Goal: Task Accomplishment & Management: Use online tool/utility

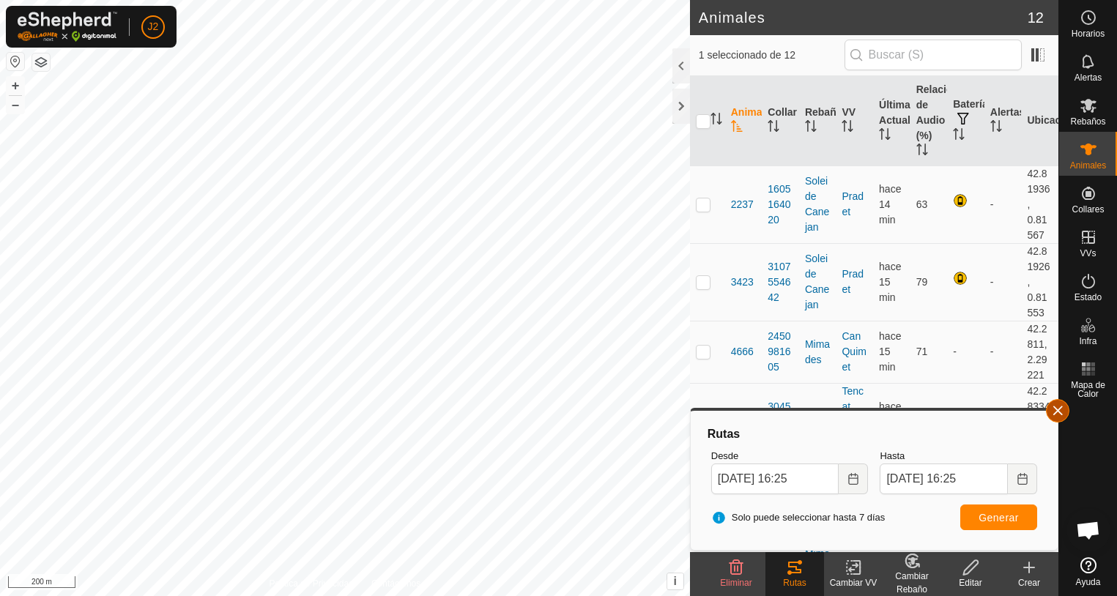
click at [1052, 418] on button "button" at bounding box center [1057, 410] width 23 height 23
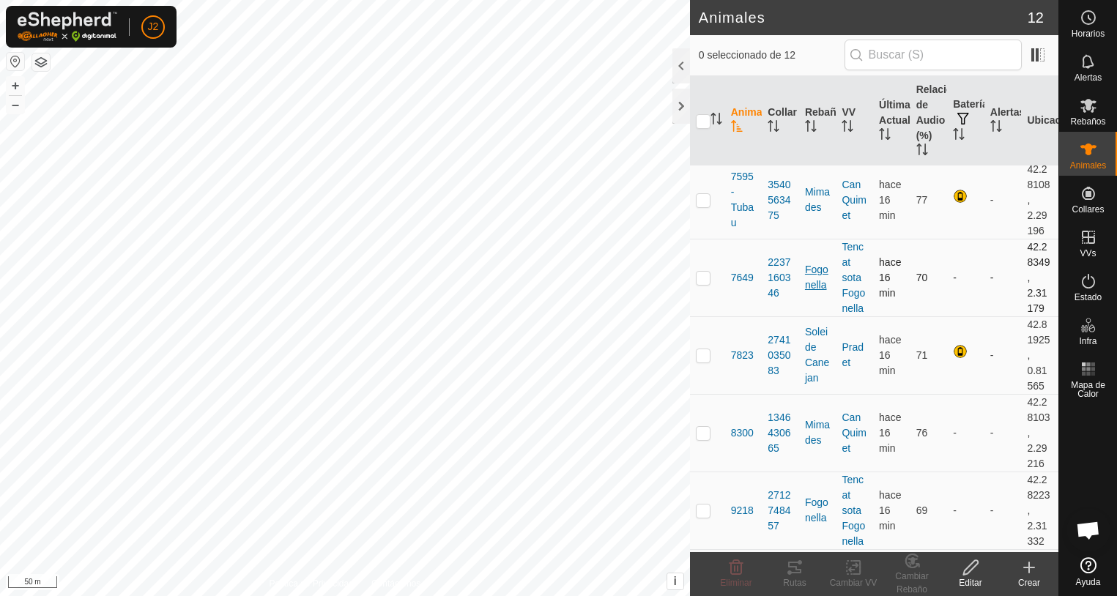
scroll to position [513, 0]
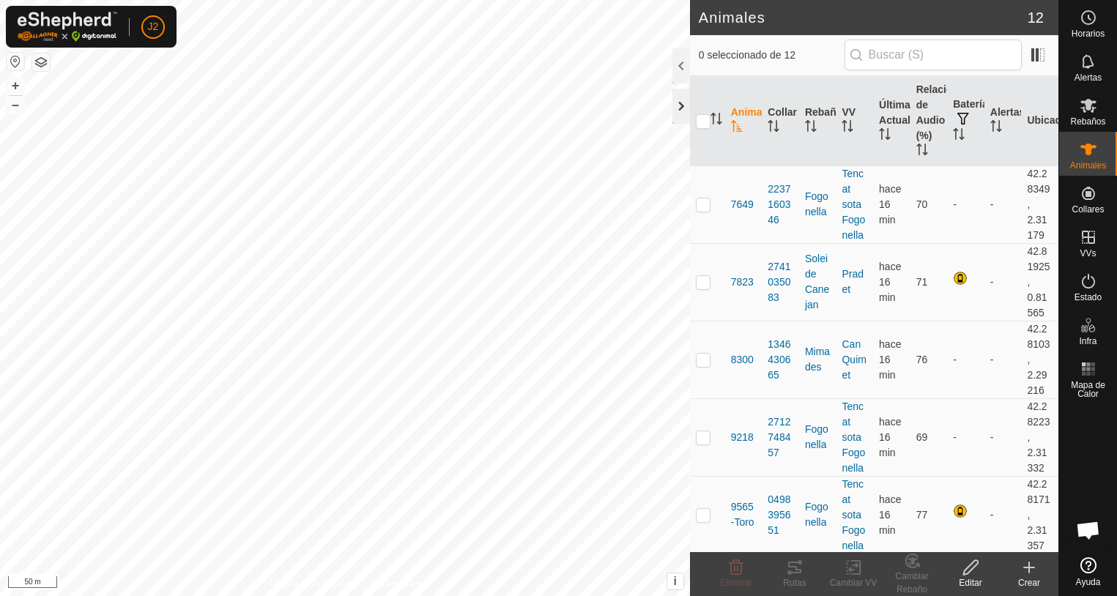
click at [682, 104] on div at bounding box center [681, 106] width 18 height 35
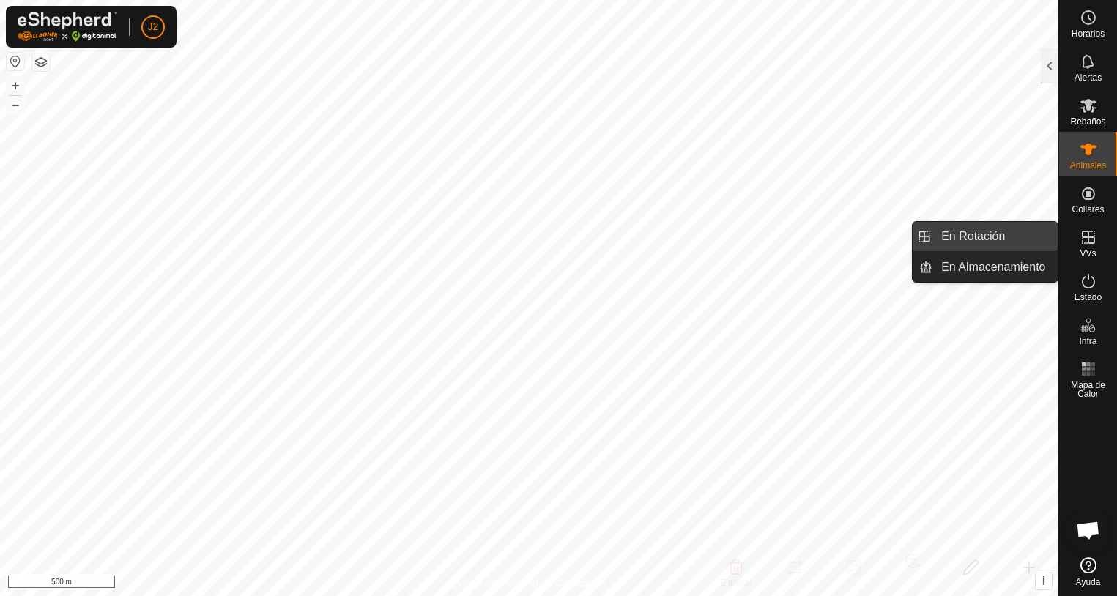
click at [961, 244] on link "En Rotación" at bounding box center [994, 236] width 125 height 29
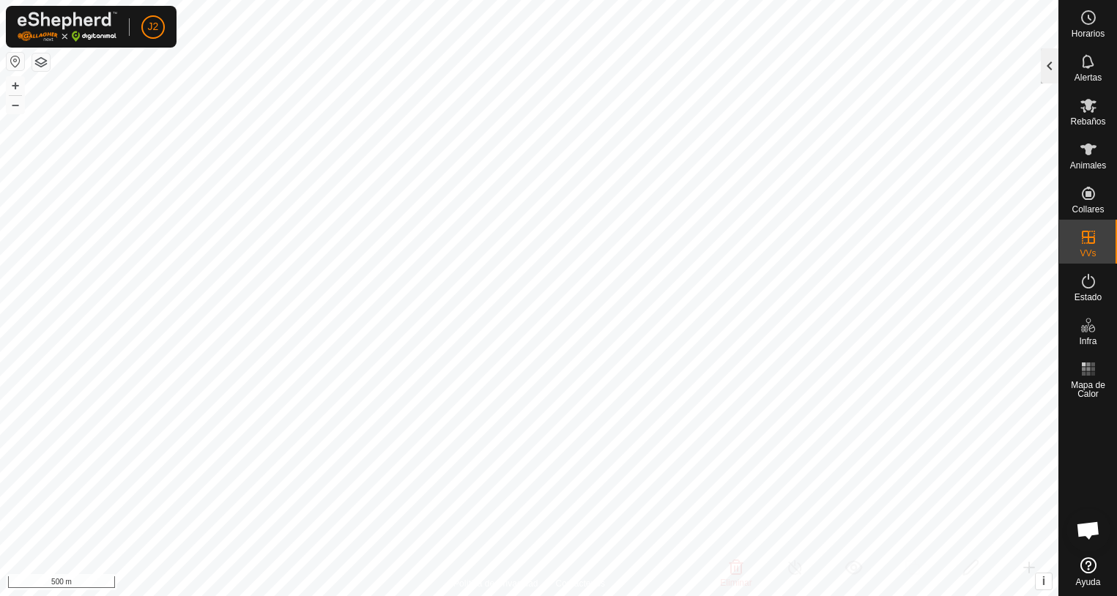
click at [1050, 67] on div at bounding box center [1050, 65] width 18 height 35
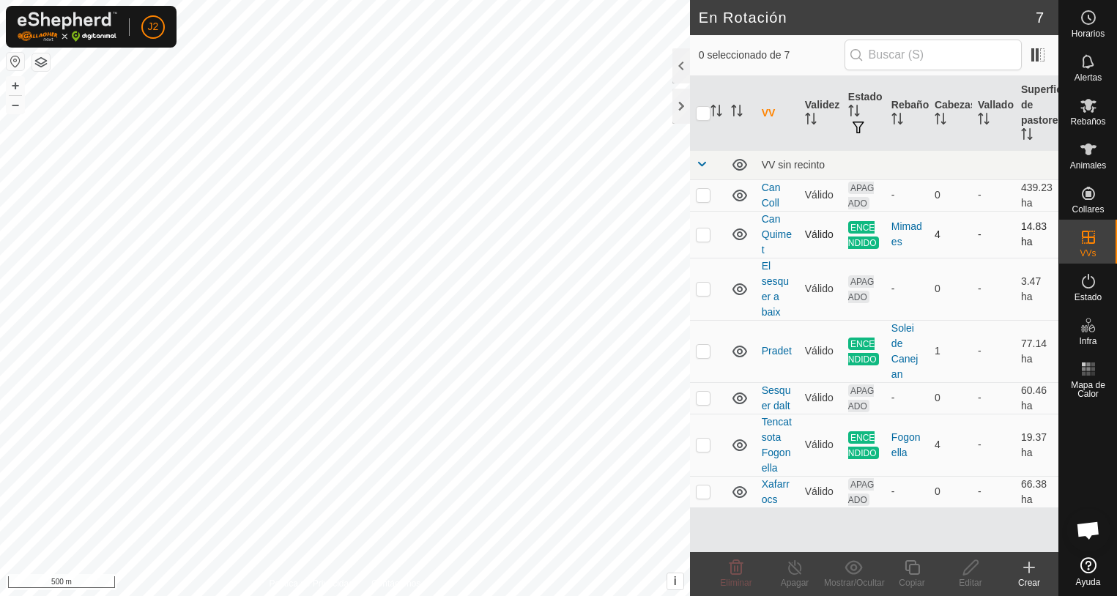
click at [705, 236] on p-checkbox at bounding box center [703, 235] width 15 height 12
click at [702, 231] on p-checkbox at bounding box center [703, 235] width 15 height 12
click at [0, 303] on html "J2 Horarios Alertas Rebaños Animales Collares VVs Estado Infra Mapa de Calor Ay…" at bounding box center [558, 298] width 1117 height 596
click at [705, 237] on p-checkbox at bounding box center [703, 235] width 15 height 12
checkbox input "true"
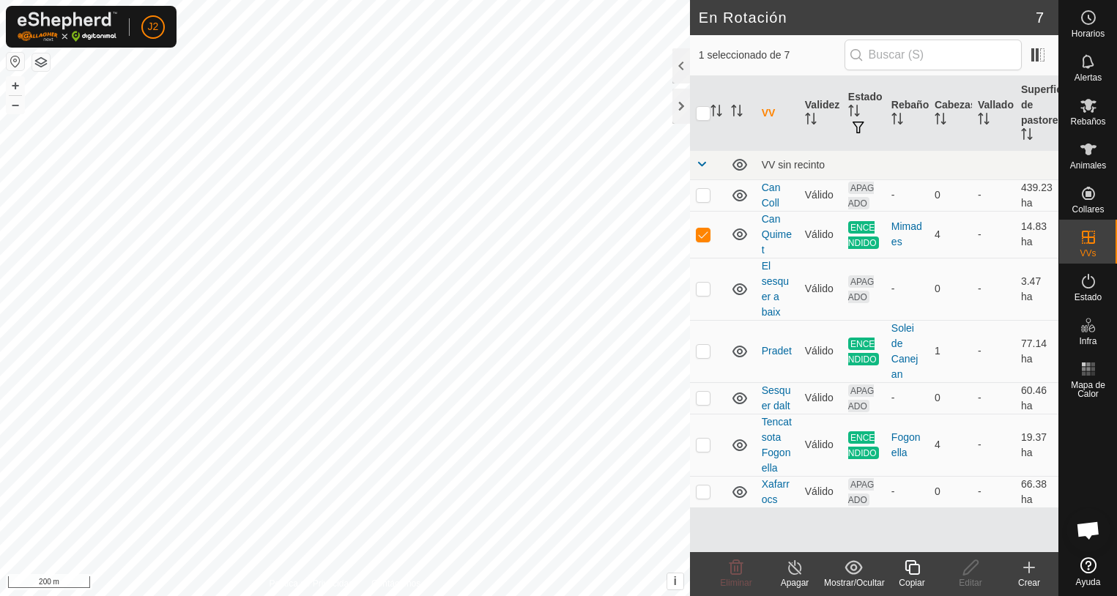
click at [792, 564] on icon at bounding box center [795, 568] width 18 height 18
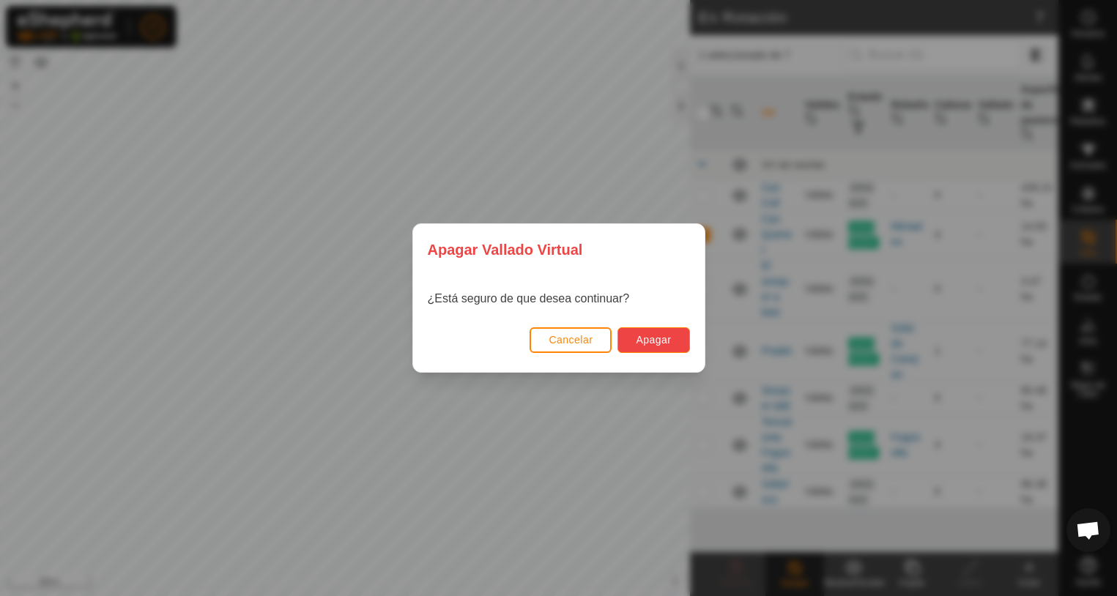
click at [642, 340] on span "Apagar" at bounding box center [653, 340] width 35 height 12
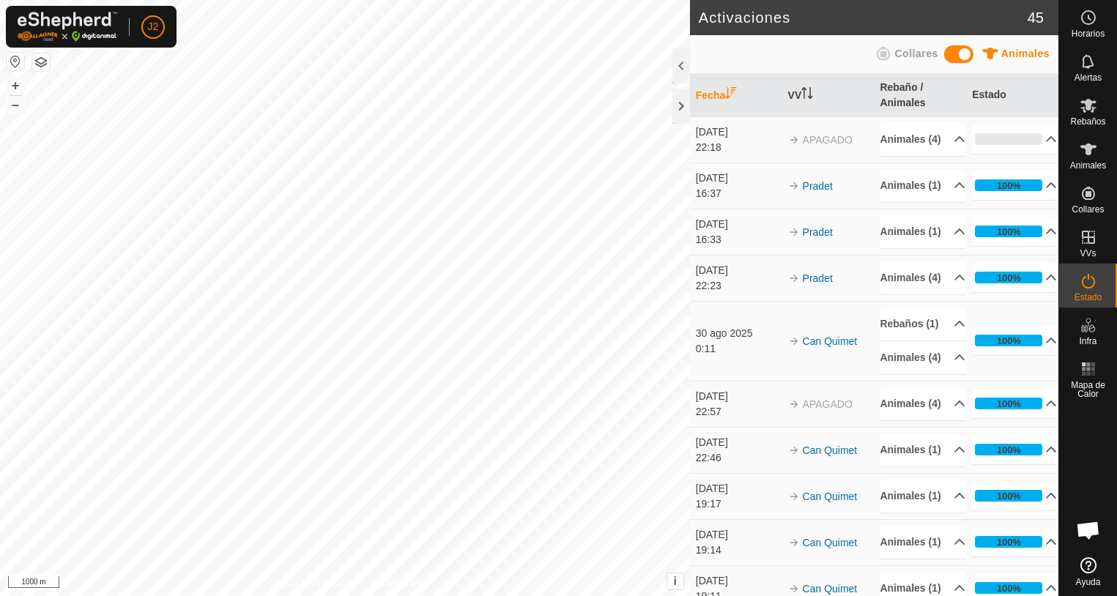
click at [725, 229] on div "Activaciones 45 Animales Collares Fecha VV Rebaño / Animales Estado [DATE] 22:1…" at bounding box center [529, 298] width 1058 height 596
click at [677, 596] on html "J2 Horarios Alertas Rebaños Animales Collares VVs Estado Infra Mapa de Calor Ay…" at bounding box center [558, 298] width 1117 height 596
click at [676, 118] on div at bounding box center [681, 106] width 18 height 35
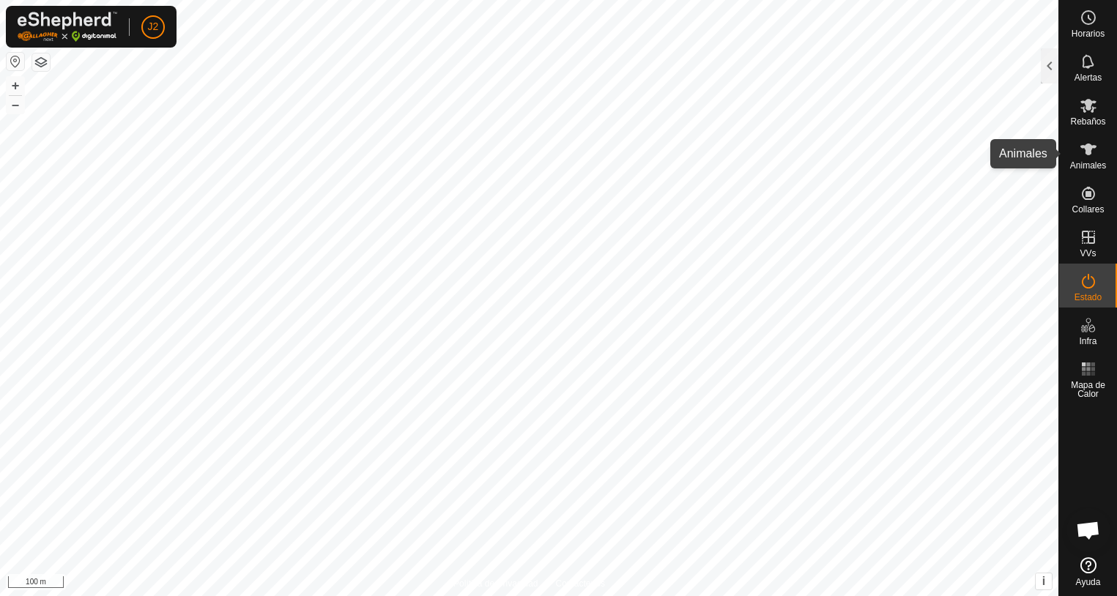
click at [1097, 161] on span "Animales" at bounding box center [1088, 165] width 36 height 9
click at [1053, 67] on div at bounding box center [1050, 65] width 18 height 35
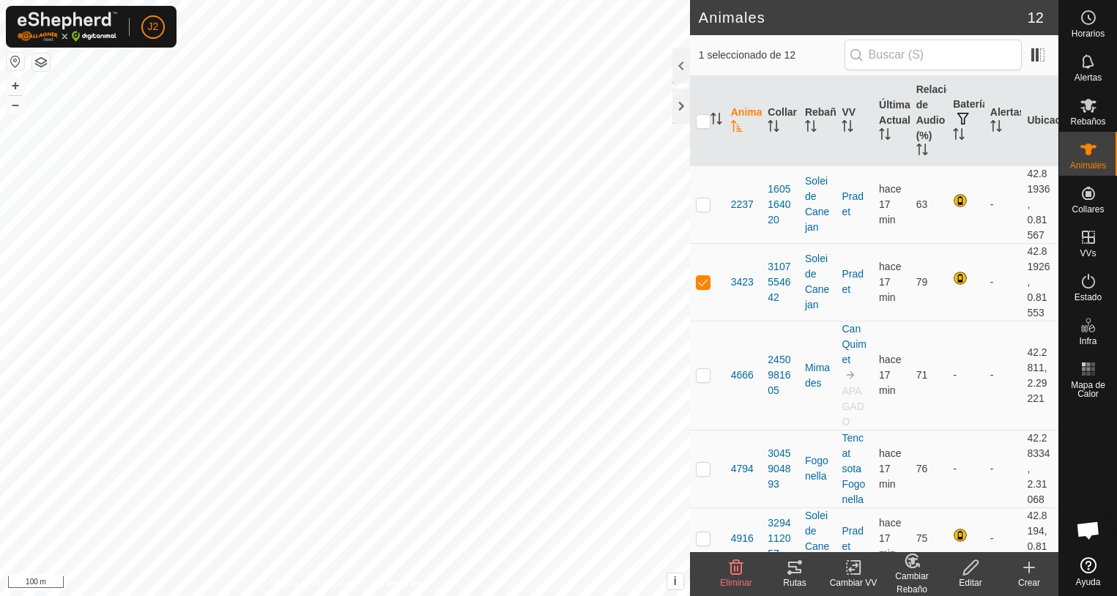
click at [791, 568] on icon at bounding box center [795, 568] width 18 height 18
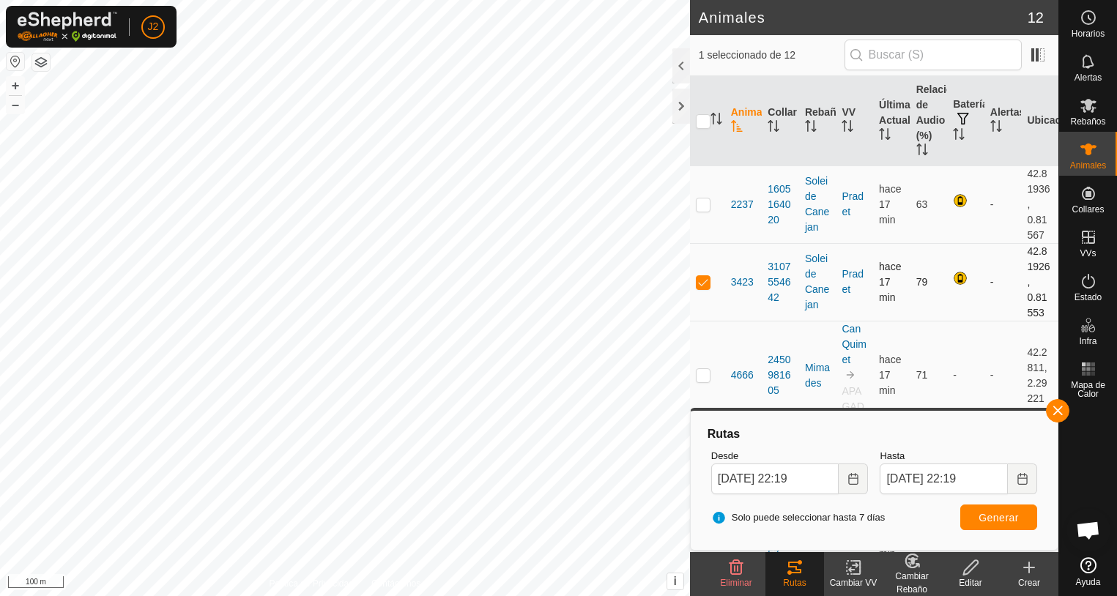
click at [704, 286] on p-checkbox at bounding box center [703, 282] width 15 height 12
checkbox input "false"
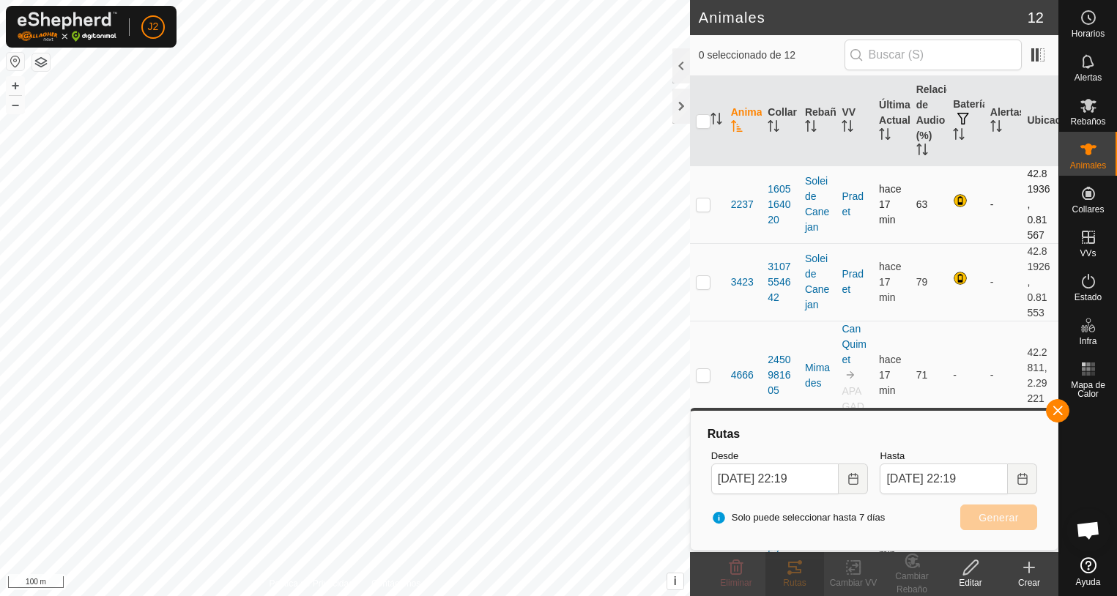
click at [706, 203] on p-checkbox at bounding box center [703, 205] width 15 height 12
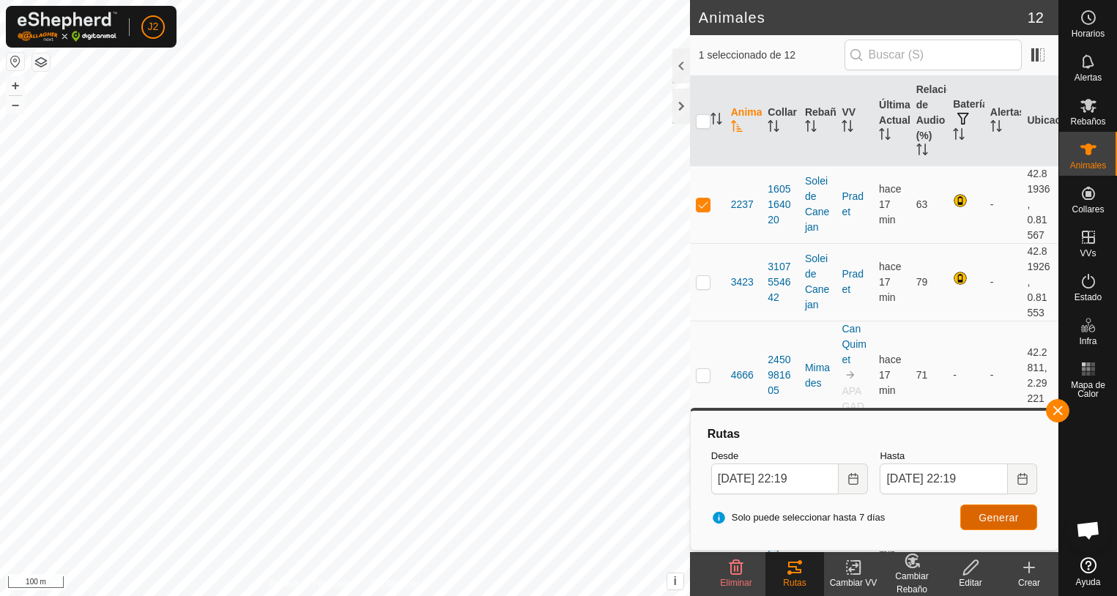
click at [1004, 522] on span "Generar" at bounding box center [999, 518] width 40 height 12
click at [699, 208] on p-checkbox at bounding box center [703, 205] width 15 height 12
checkbox input "false"
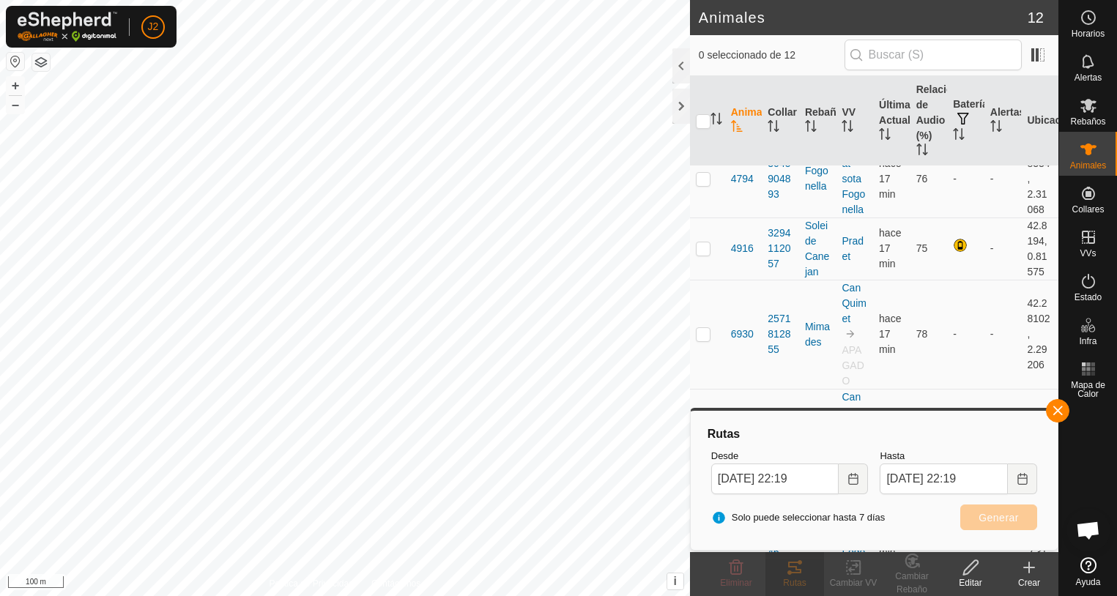
scroll to position [656, 0]
click at [1058, 407] on button "button" at bounding box center [1057, 410] width 23 height 23
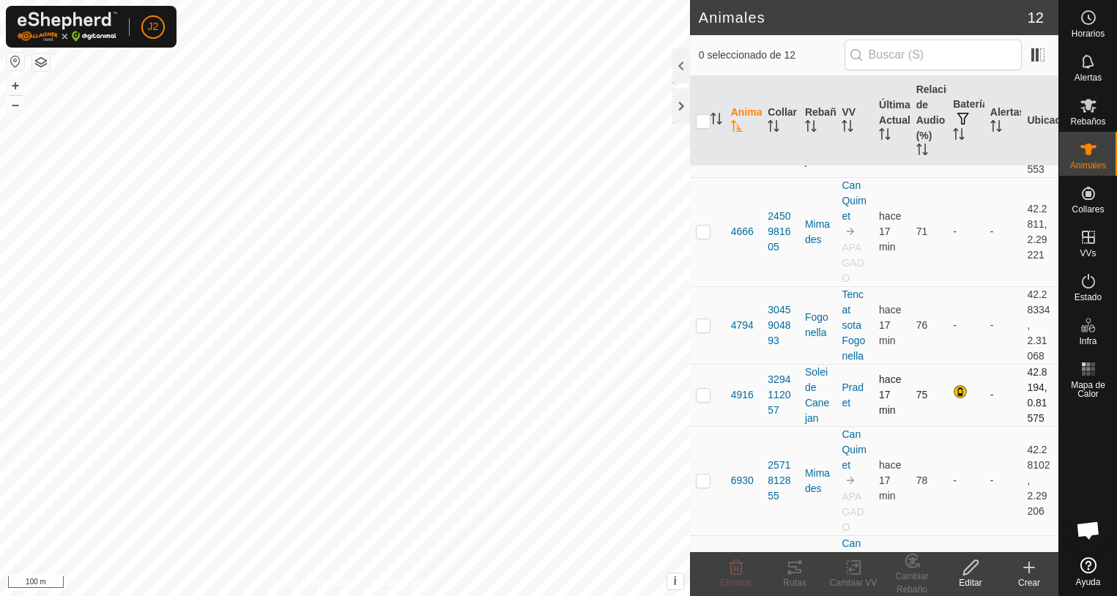
scroll to position [70, 0]
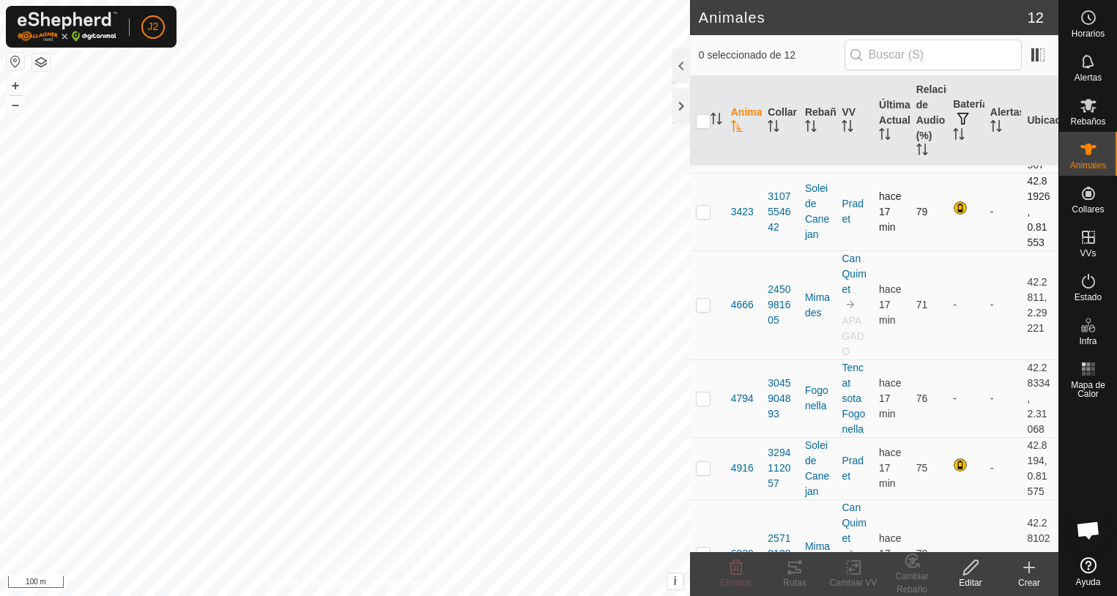
click at [704, 211] on p-checkbox at bounding box center [703, 212] width 15 height 12
checkbox input "false"
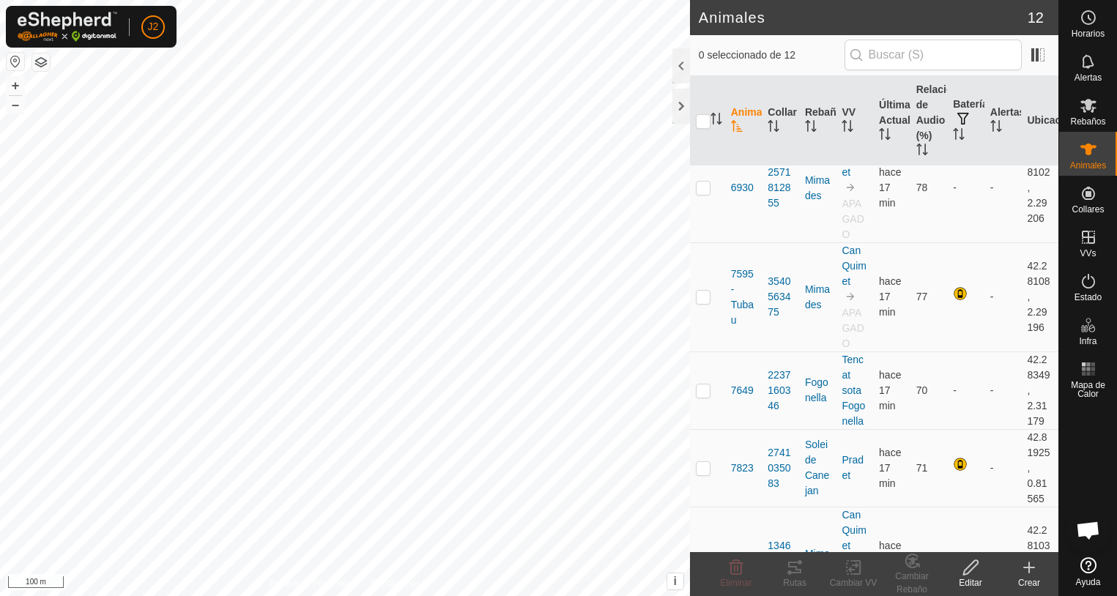
scroll to position [510, 0]
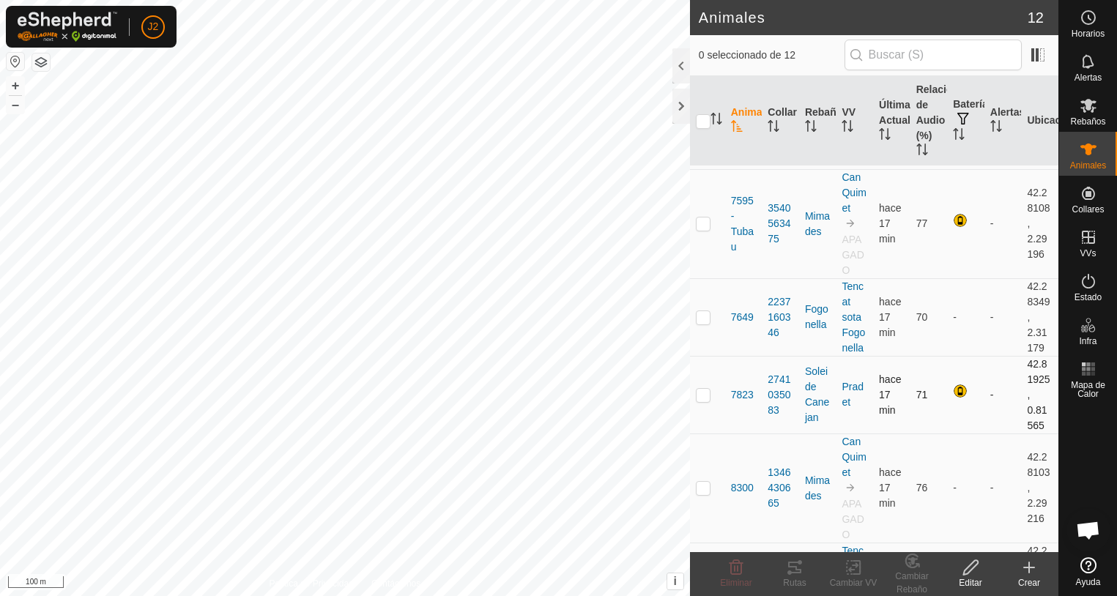
click at [705, 401] on td at bounding box center [707, 395] width 35 height 78
click at [798, 568] on icon at bounding box center [795, 568] width 18 height 18
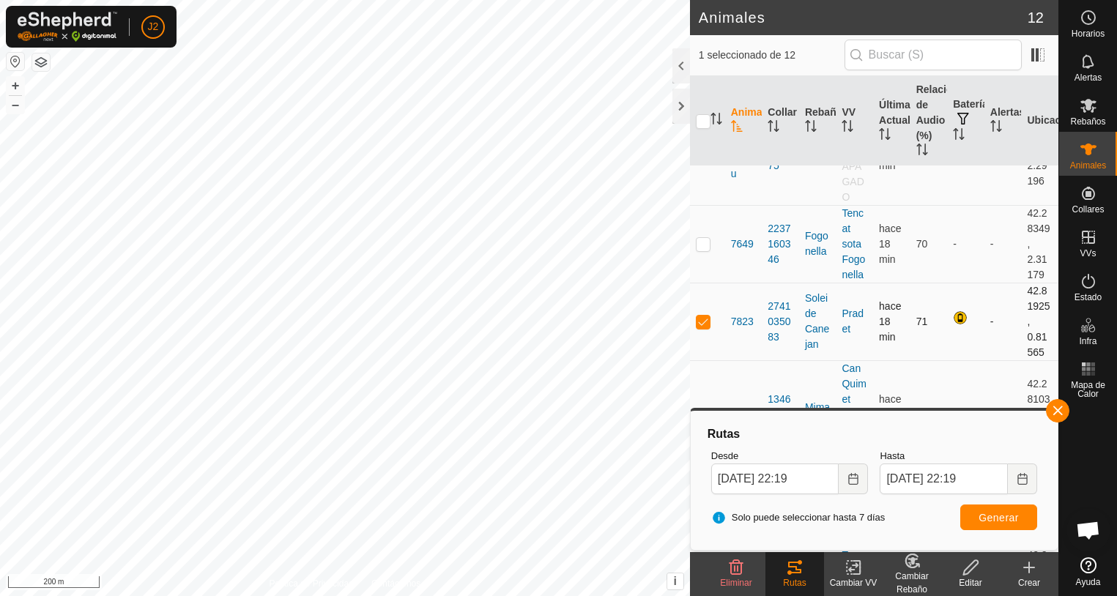
scroll to position [656, 0]
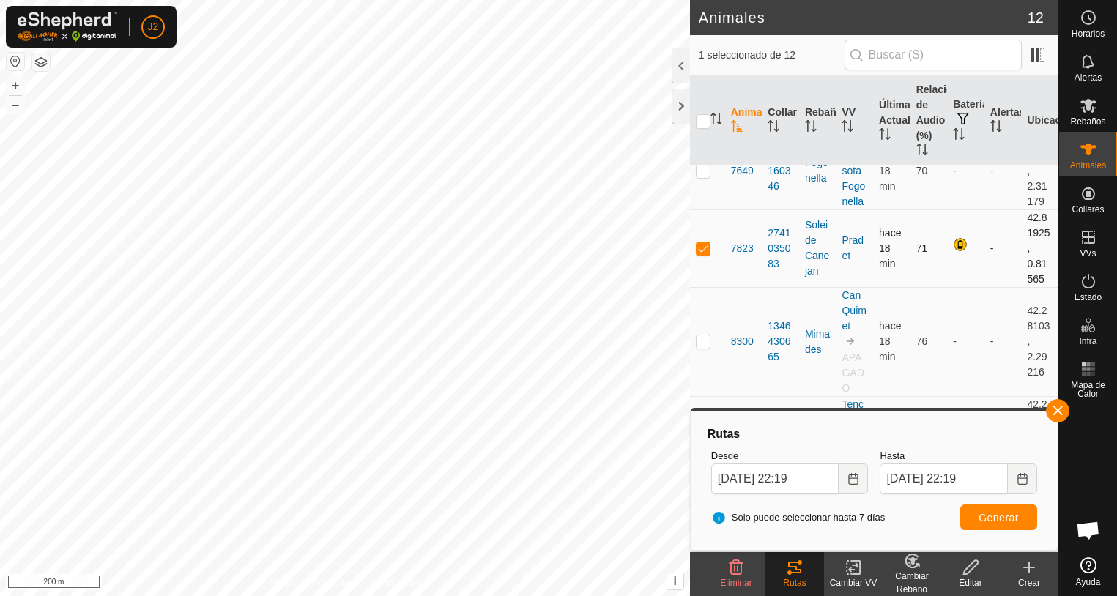
click at [698, 251] on p-checkbox at bounding box center [703, 248] width 15 height 12
checkbox input "false"
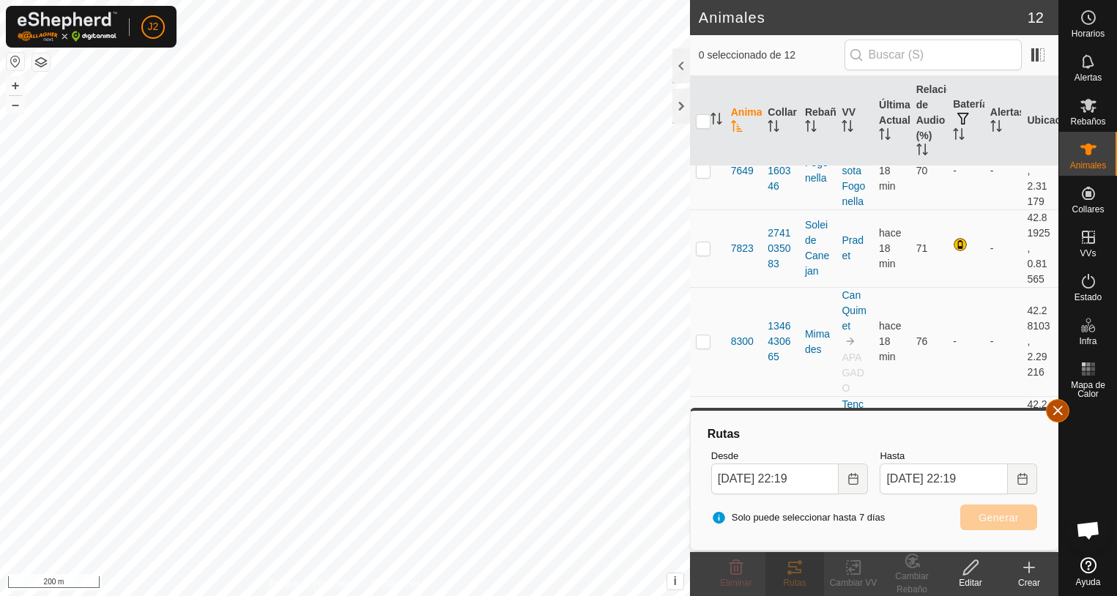
click at [1064, 413] on button "button" at bounding box center [1057, 410] width 23 height 23
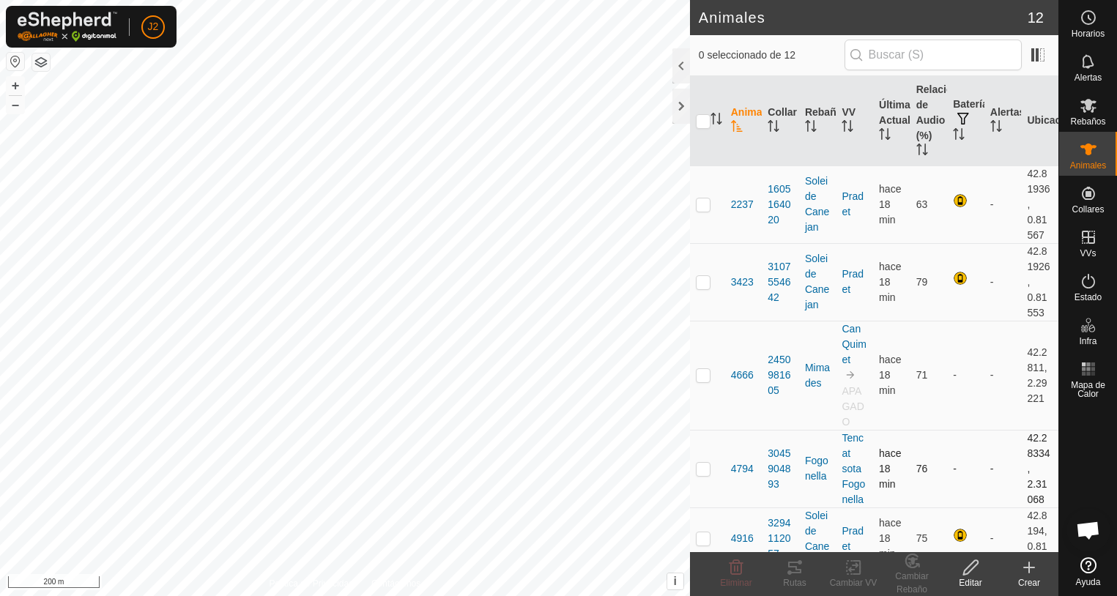
scroll to position [146, 0]
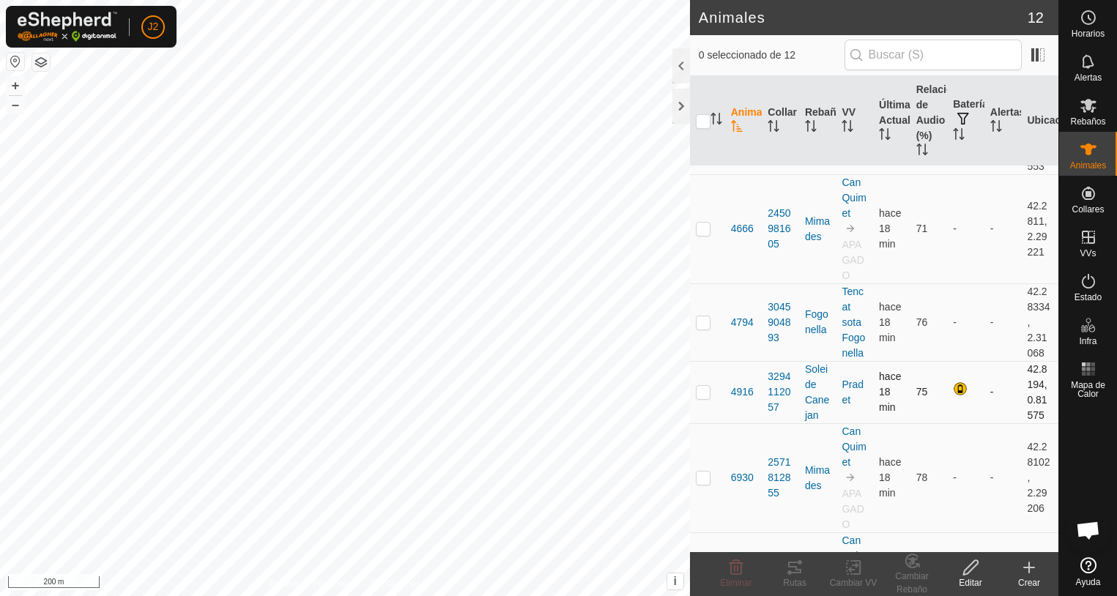
click at [701, 391] on p-checkbox at bounding box center [703, 392] width 15 height 12
checkbox input "true"
click at [804, 574] on tracks-svg-icon at bounding box center [794, 568] width 59 height 18
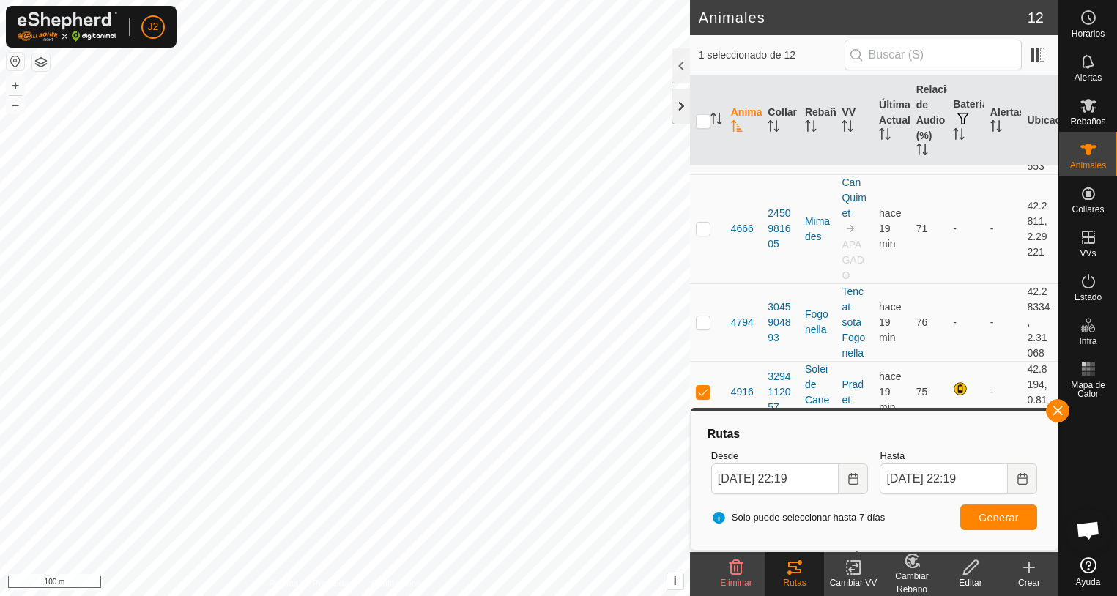
click at [678, 114] on div at bounding box center [681, 106] width 18 height 35
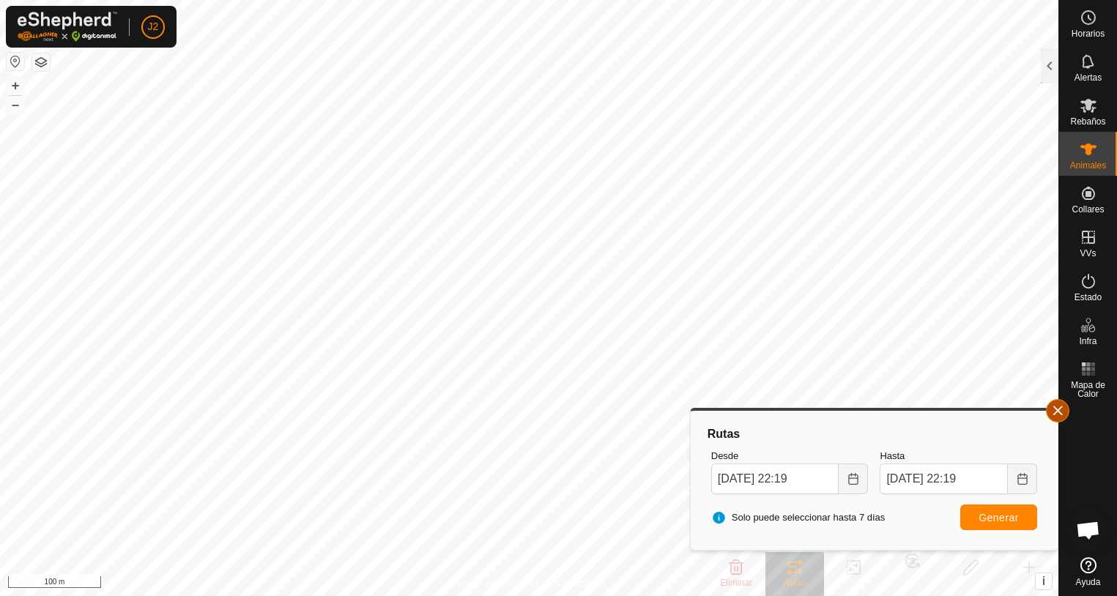
click at [1058, 414] on button "button" at bounding box center [1057, 410] width 23 height 23
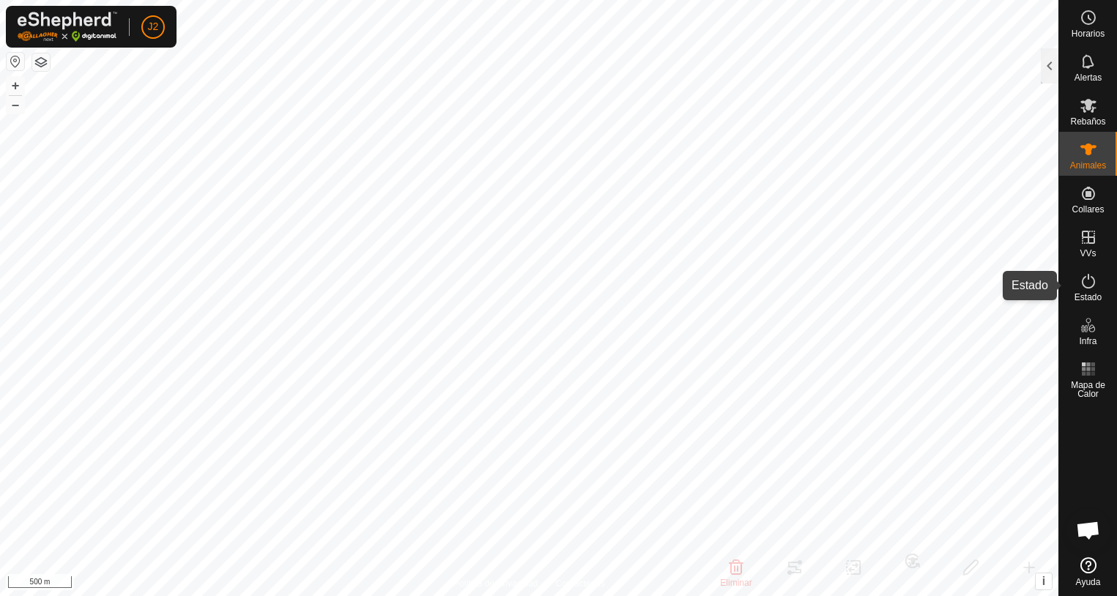
click at [1088, 291] on es-activation-svg-icon at bounding box center [1088, 281] width 26 height 23
click at [1045, 70] on div at bounding box center [1050, 65] width 18 height 35
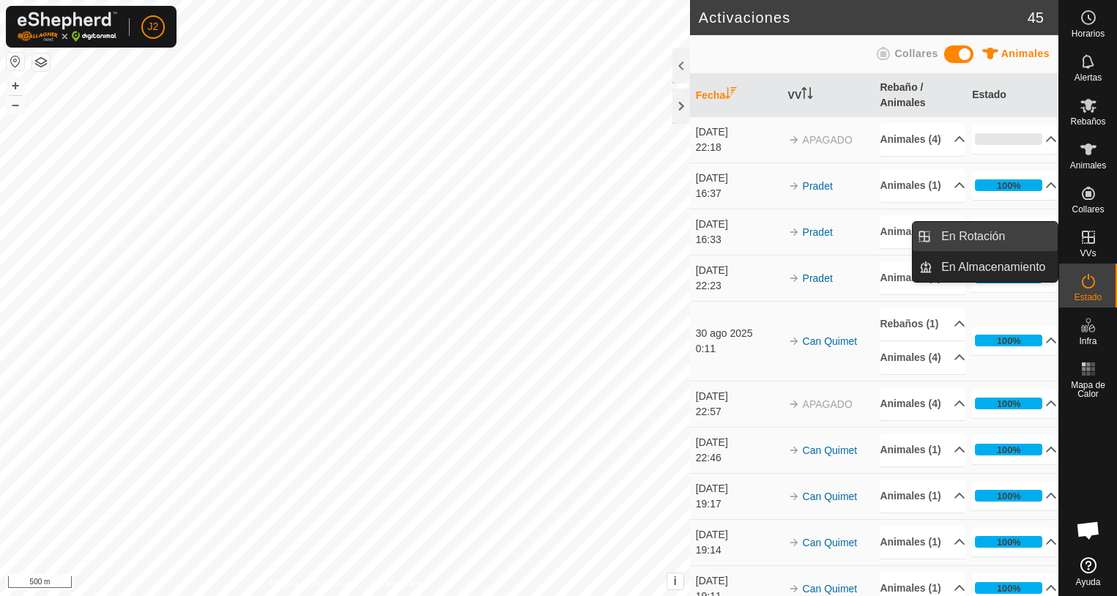
click at [975, 241] on link "En Rotación" at bounding box center [994, 236] width 125 height 29
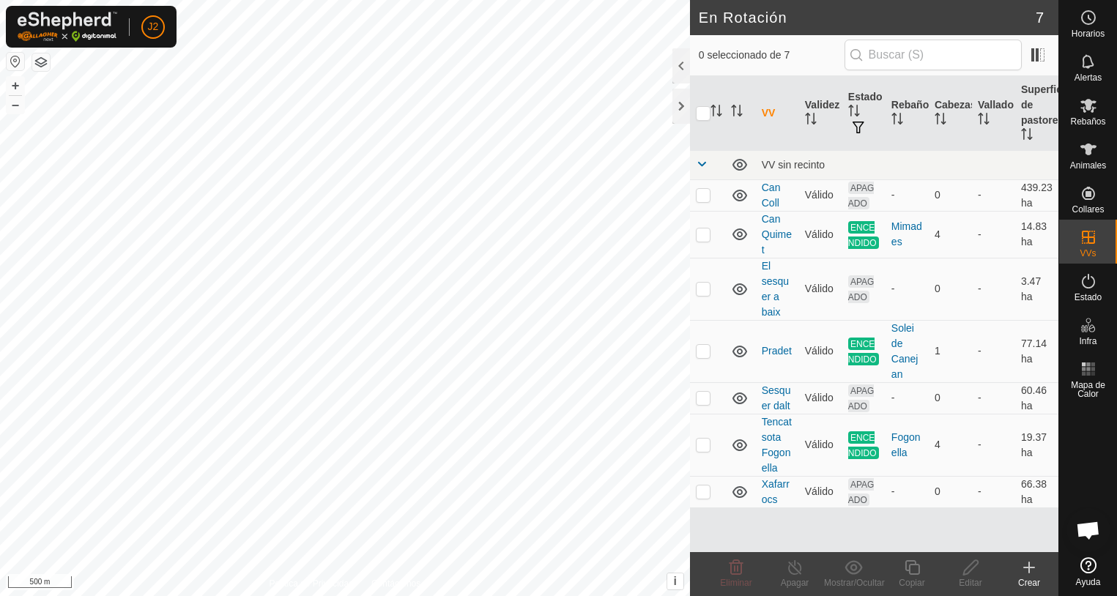
click at [1026, 574] on icon at bounding box center [1029, 568] width 18 height 18
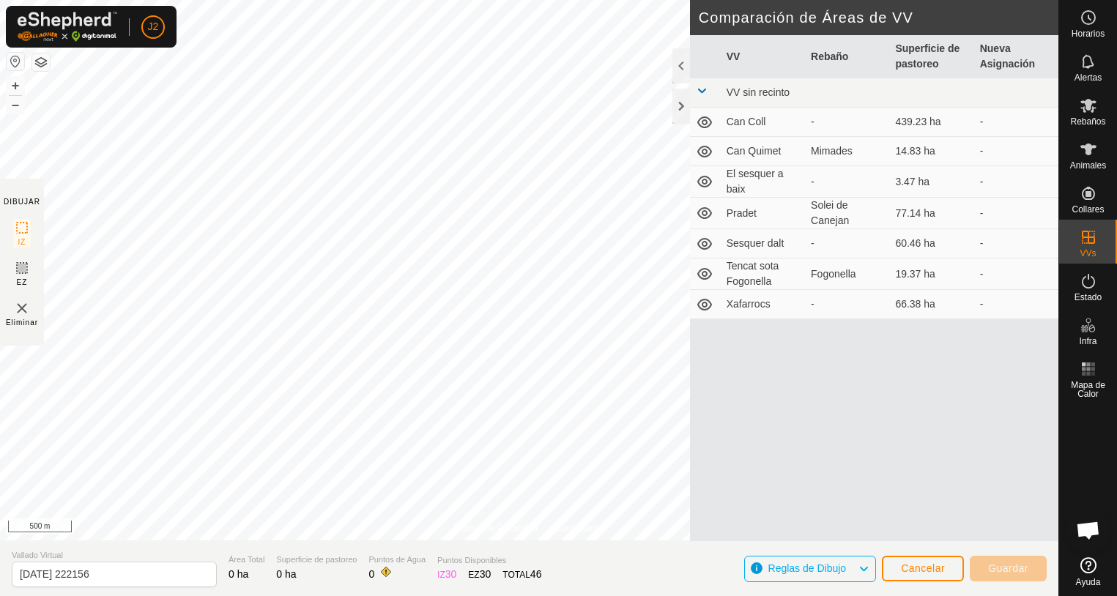
click at [0, 44] on html "J2 Horarios Alertas Rebaños Animales Collares VVs Estado Infra Mapa de Calor Ay…" at bounding box center [558, 298] width 1117 height 596
click at [24, 240] on div "Política de Privacidad Contáctenos Solei de Canejan 4 Animales [PERSON_NAME] + …" at bounding box center [529, 298] width 1058 height 596
click at [942, 579] on button "Cancelar" at bounding box center [923, 569] width 82 height 26
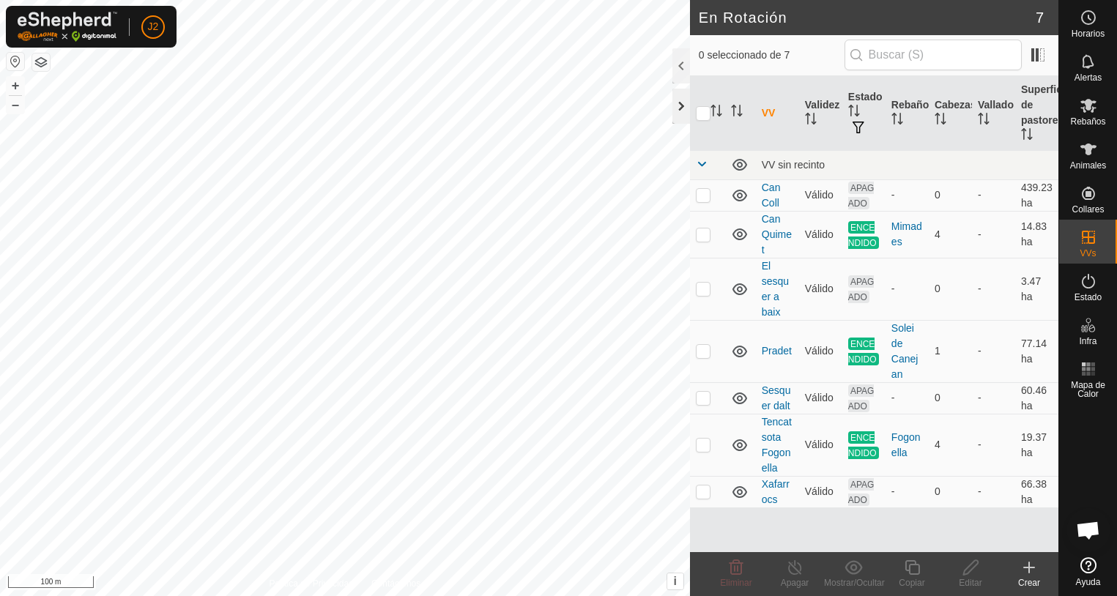
click at [681, 115] on div at bounding box center [681, 106] width 18 height 35
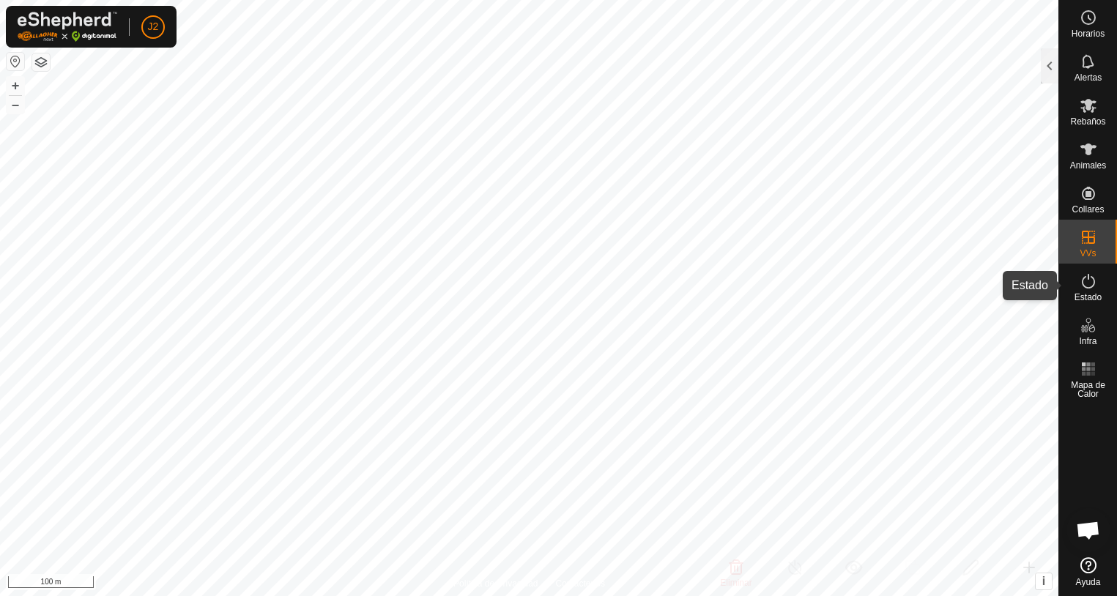
click at [1097, 284] on es-activation-svg-icon at bounding box center [1088, 281] width 26 height 23
click at [1051, 74] on div at bounding box center [1050, 65] width 18 height 35
